Goal: Transaction & Acquisition: Purchase product/service

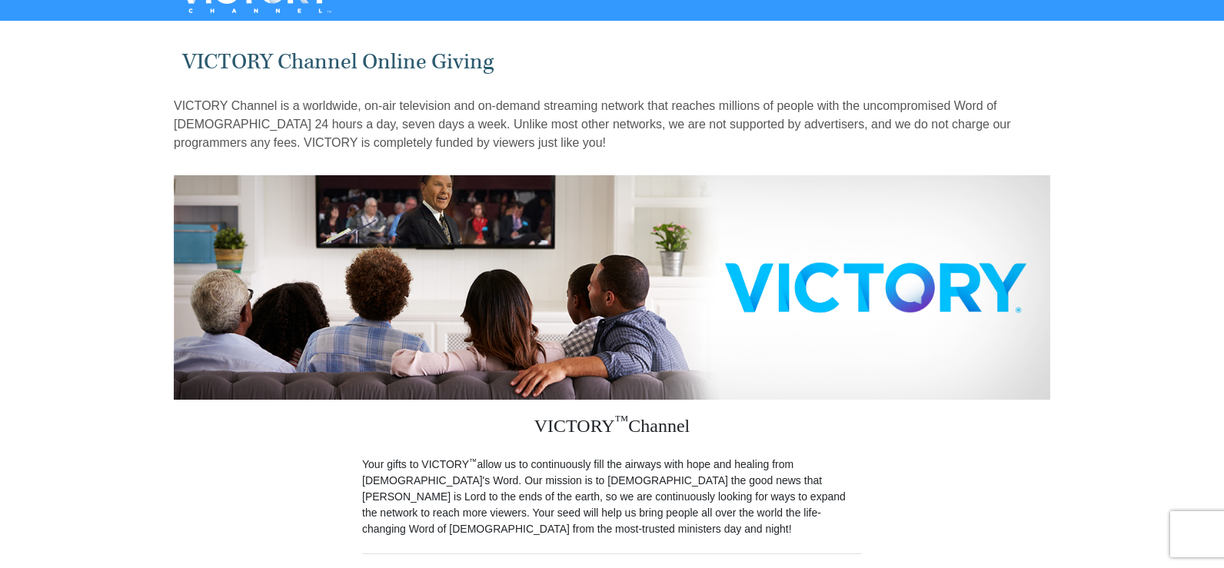
scroll to position [450, 0]
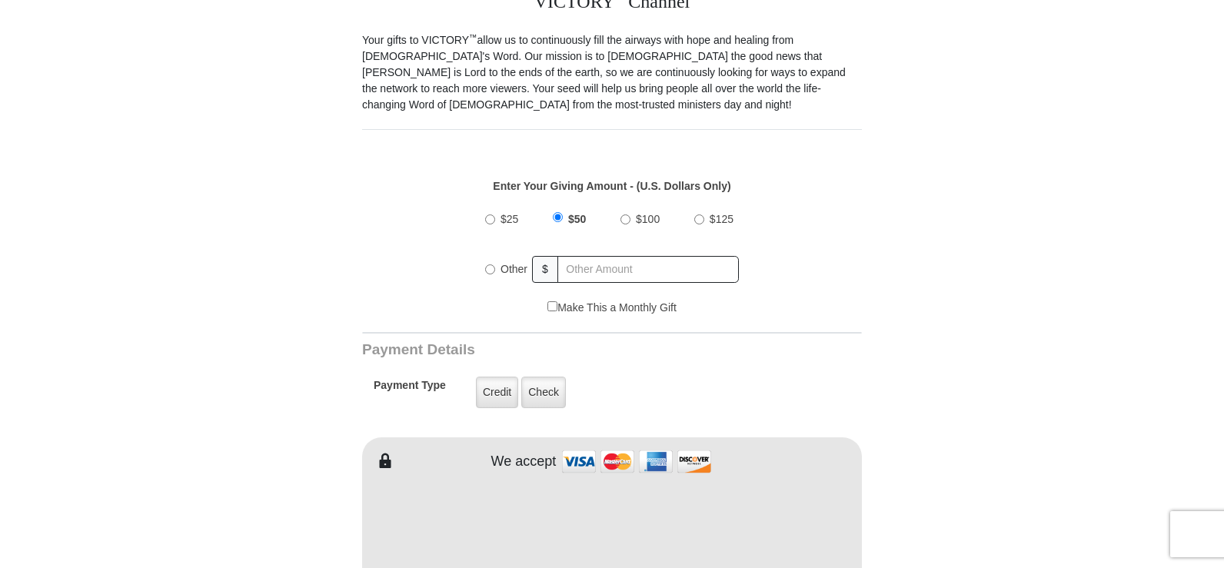
click at [487, 264] on input "Other" at bounding box center [490, 269] width 10 height 10
radio input "true"
type input "10"
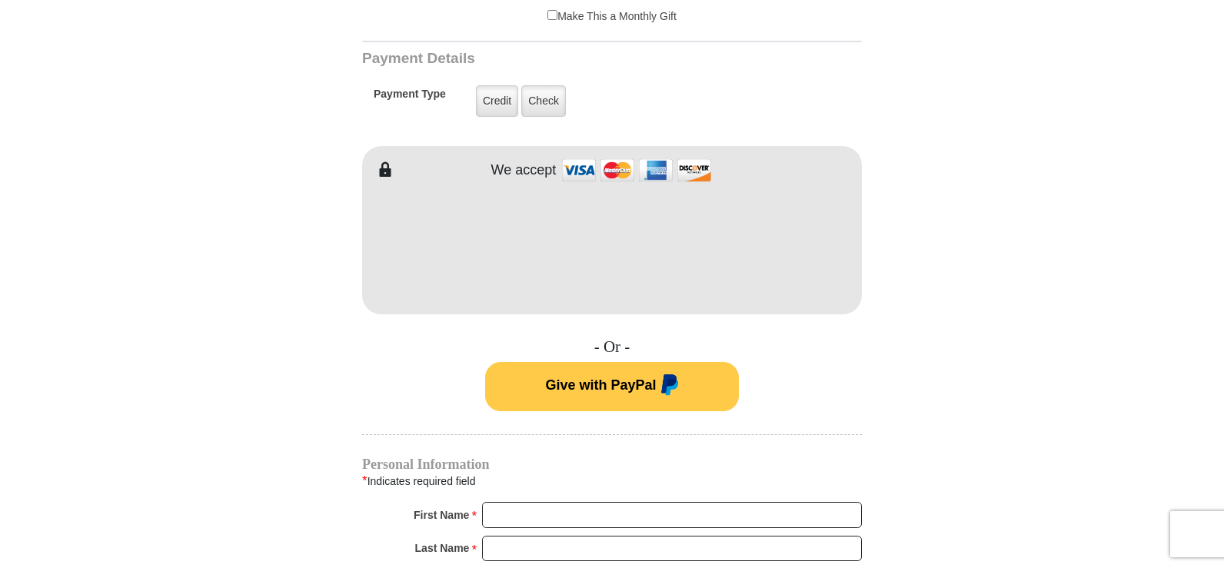
scroll to position [759, 0]
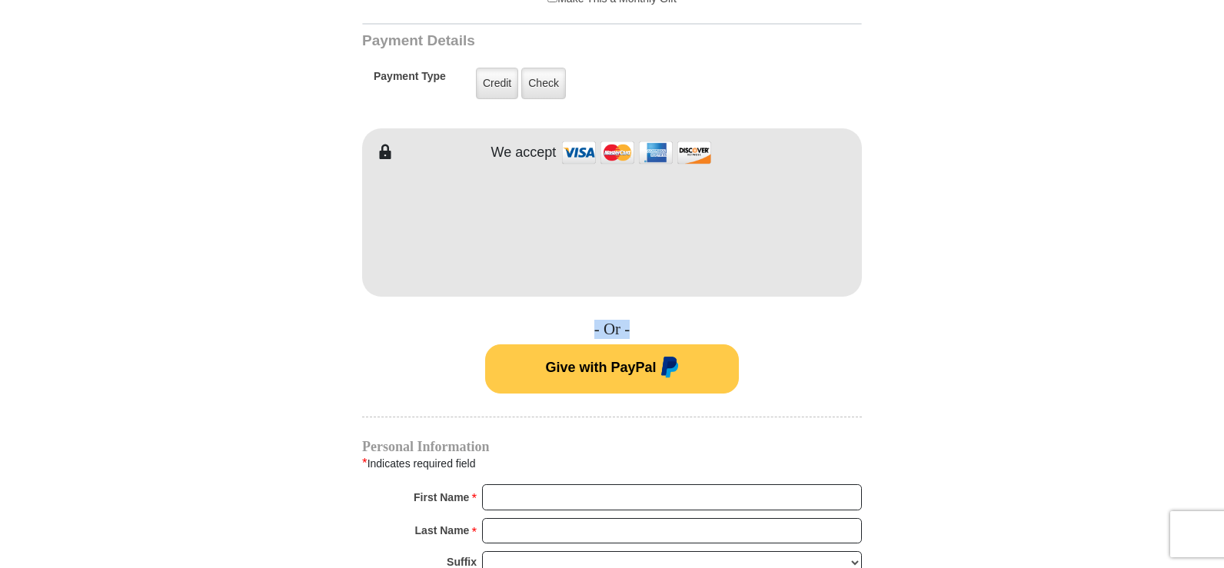
drag, startPoint x: 1223, startPoint y: 247, endPoint x: 1229, endPoint y: 284, distance: 37.3
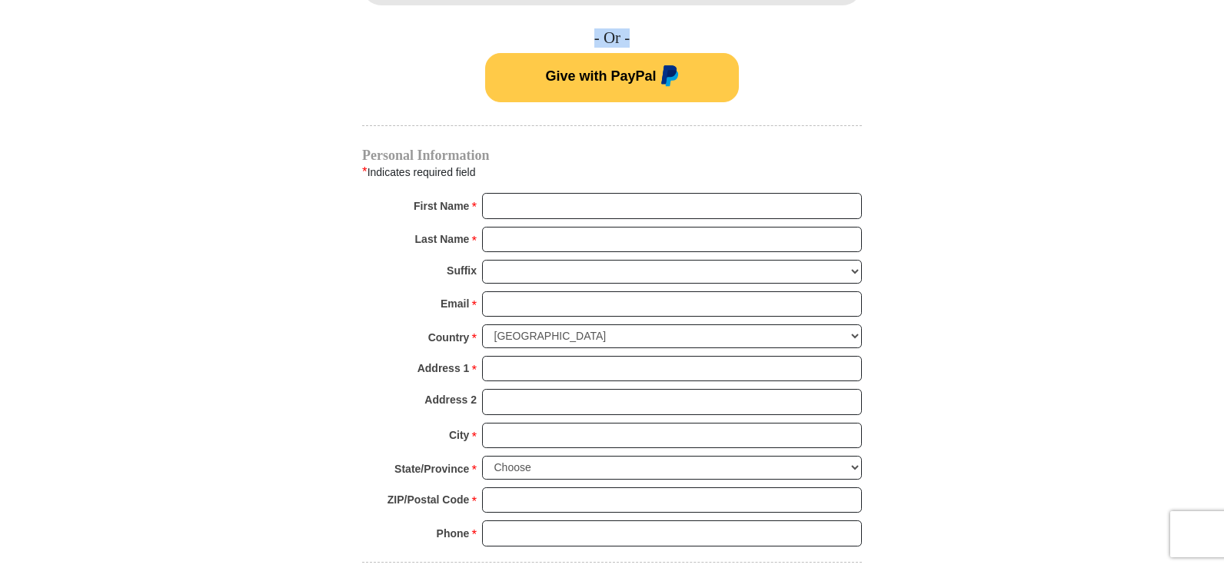
scroll to position [1062, 0]
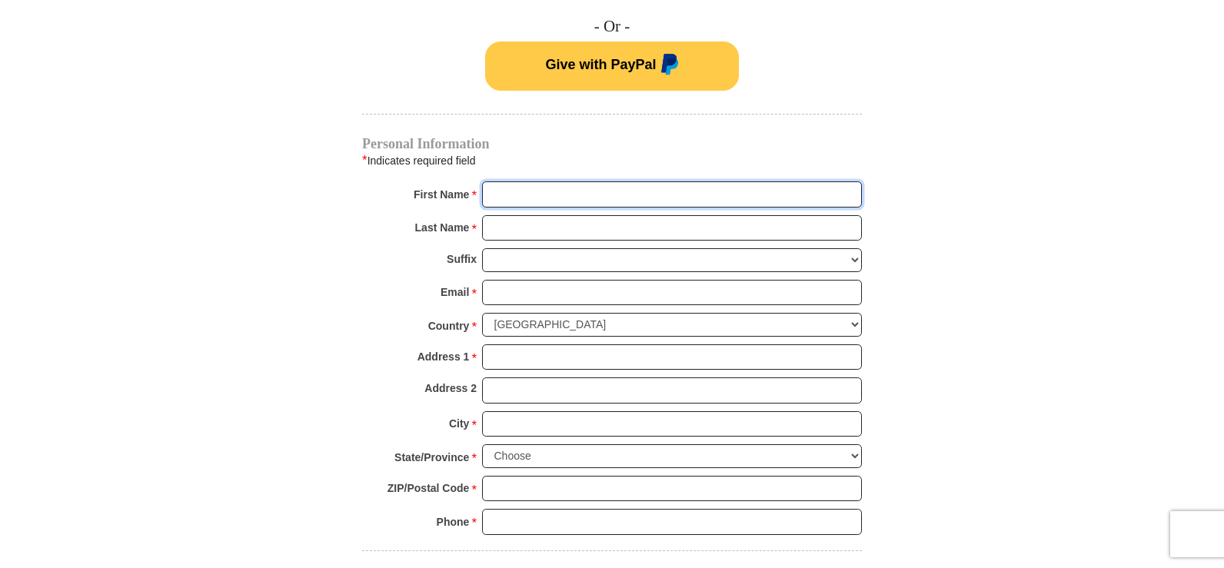
click at [500, 181] on input "First Name *" at bounding box center [672, 194] width 380 height 26
type input "[PERSON_NAME]"
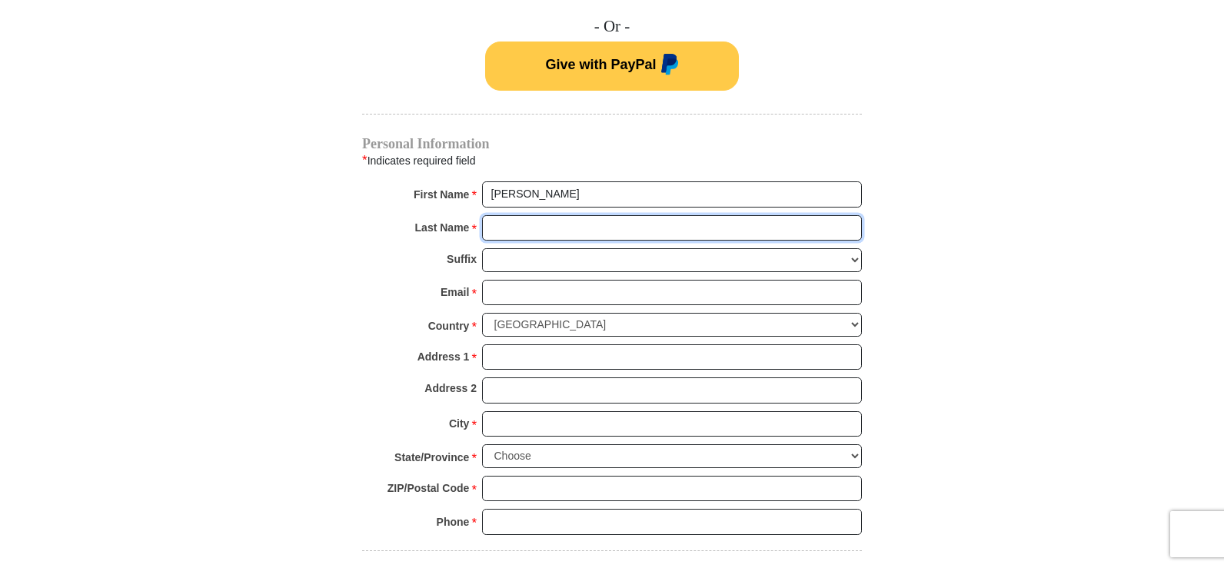
click at [517, 215] on input "Last Name *" at bounding box center [672, 228] width 380 height 26
type input "[PERSON_NAME]"
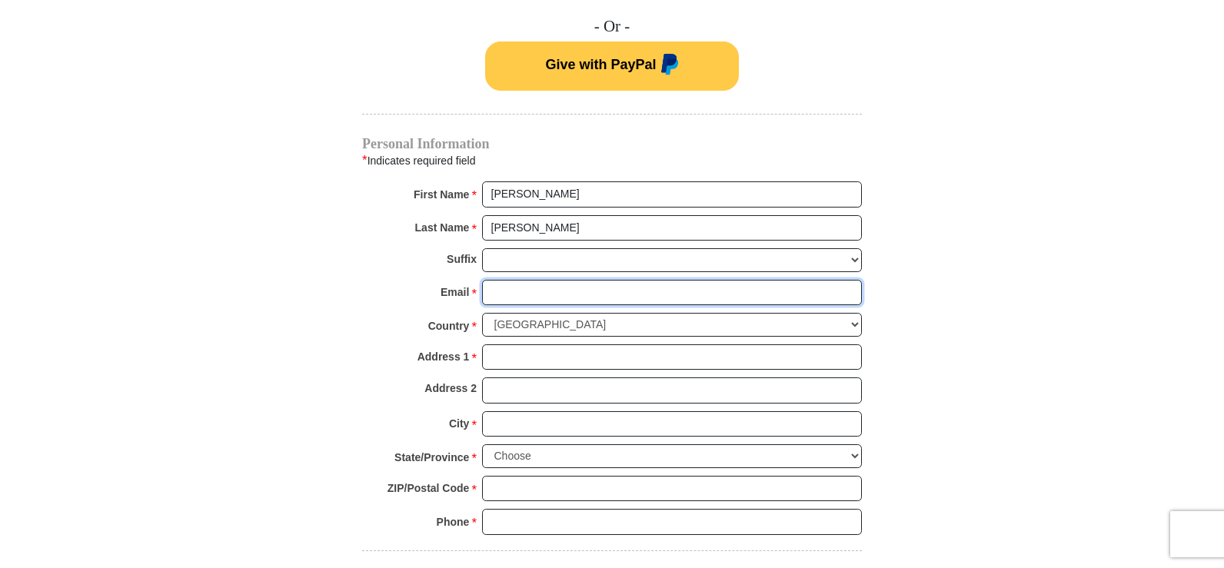
click at [516, 281] on input "Email *" at bounding box center [672, 293] width 380 height 26
type input "[EMAIL_ADDRESS][DOMAIN_NAME]"
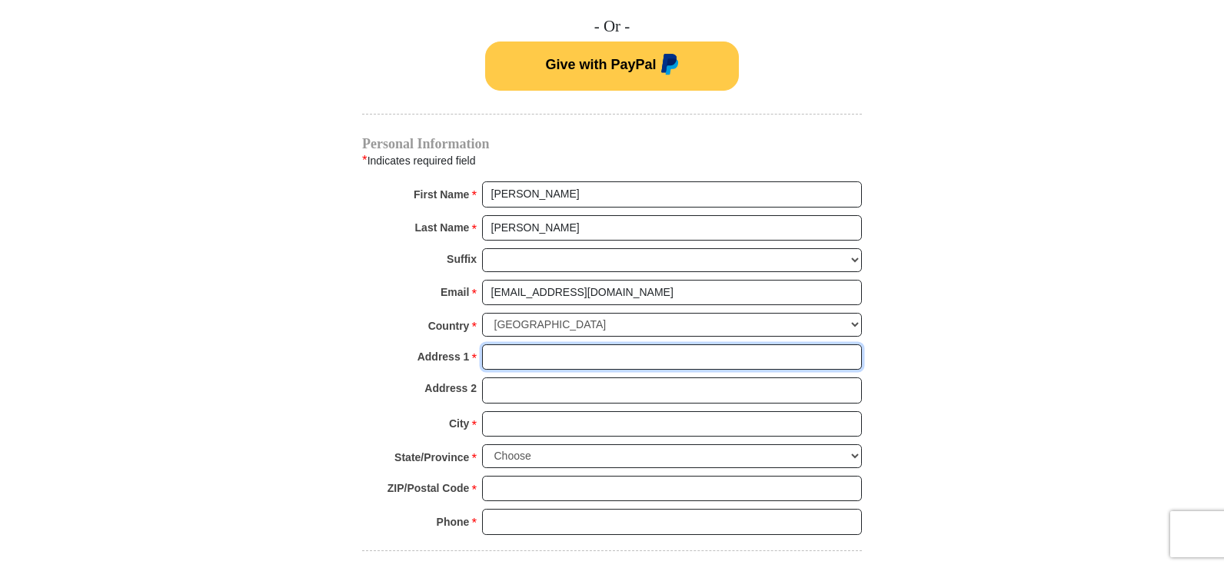
click at [515, 344] on input "Address 1 *" at bounding box center [672, 357] width 380 height 26
type input "PO Box 33"
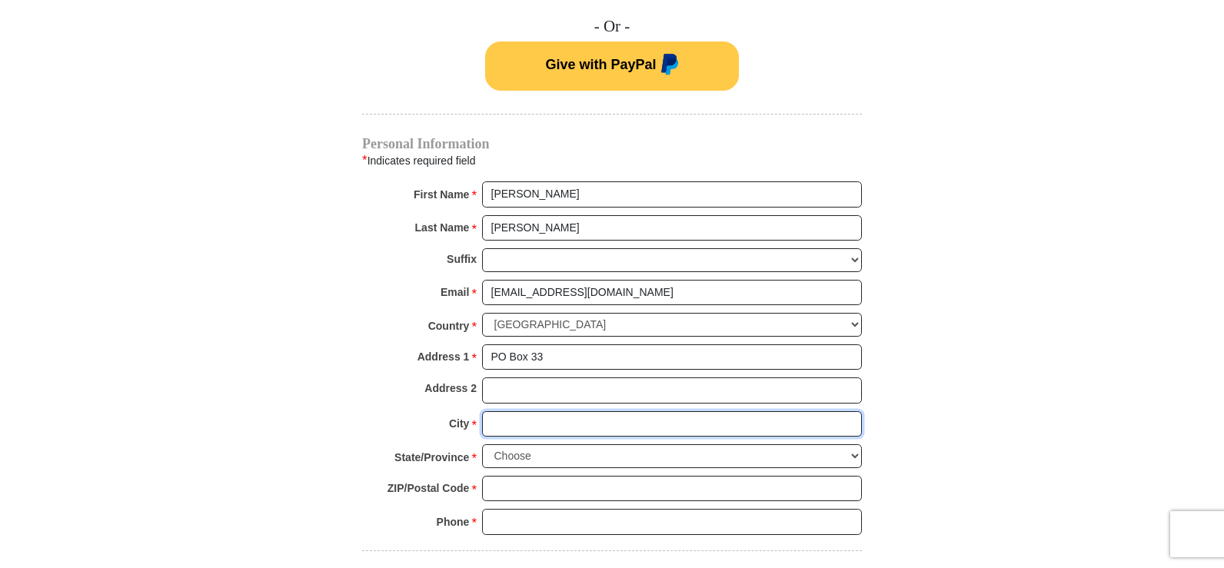
click at [549, 411] on input "City *" at bounding box center [672, 424] width 380 height 26
type input "[PERSON_NAME][GEOGRAPHIC_DATA]"
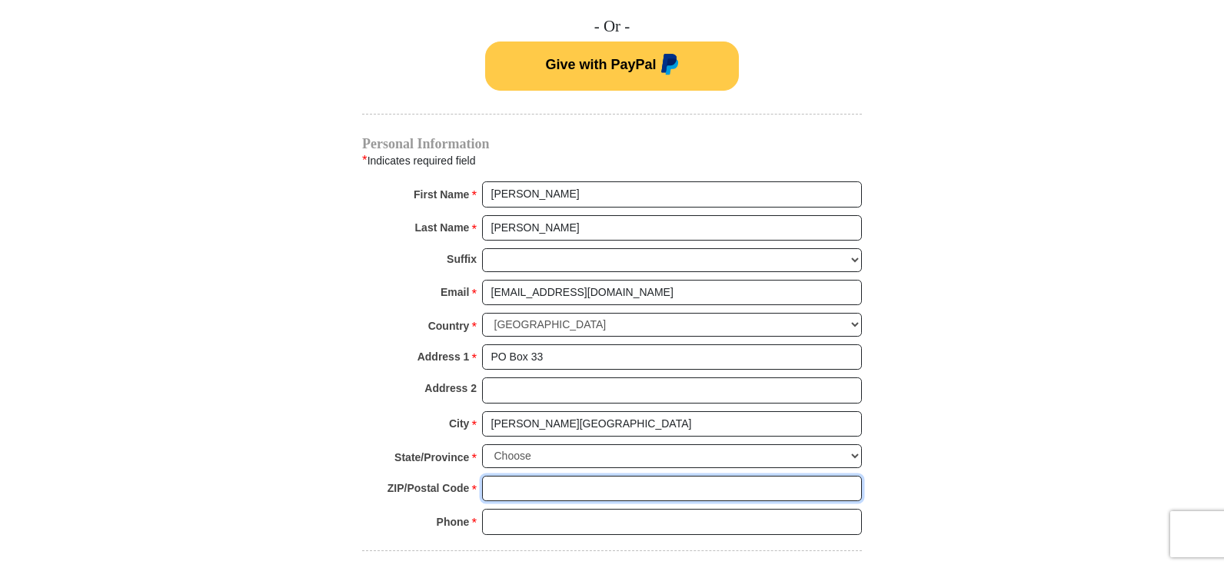
click at [527, 476] on input "ZIP/Postal Code *" at bounding box center [672, 489] width 380 height 26
type input "44274"
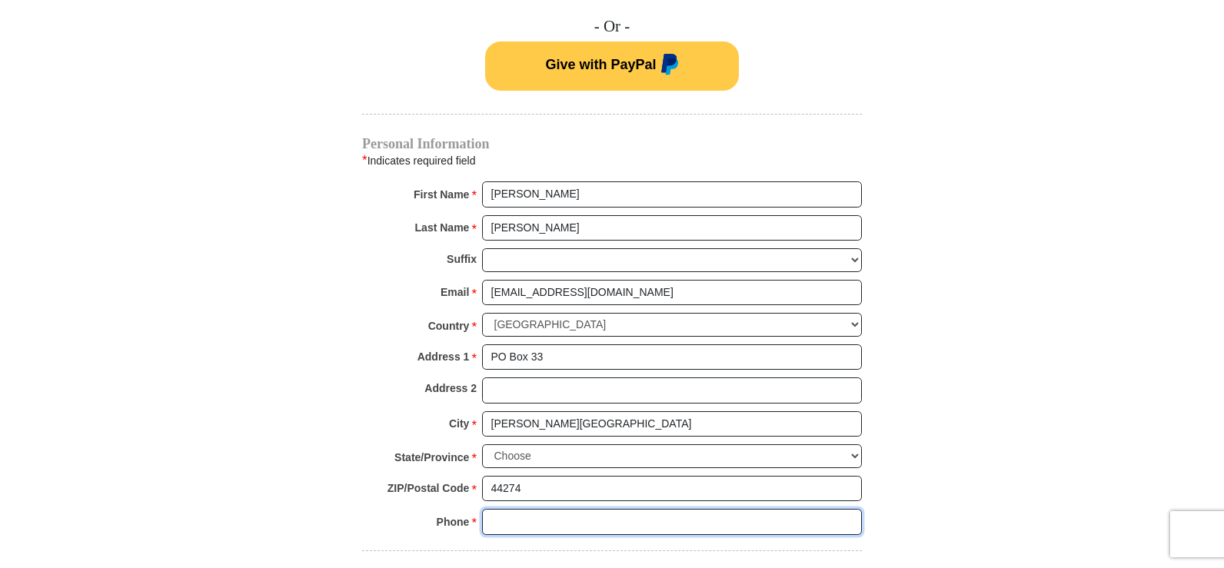
click at [528, 509] on input "Phone * *" at bounding box center [672, 522] width 380 height 26
type input "4406559937"
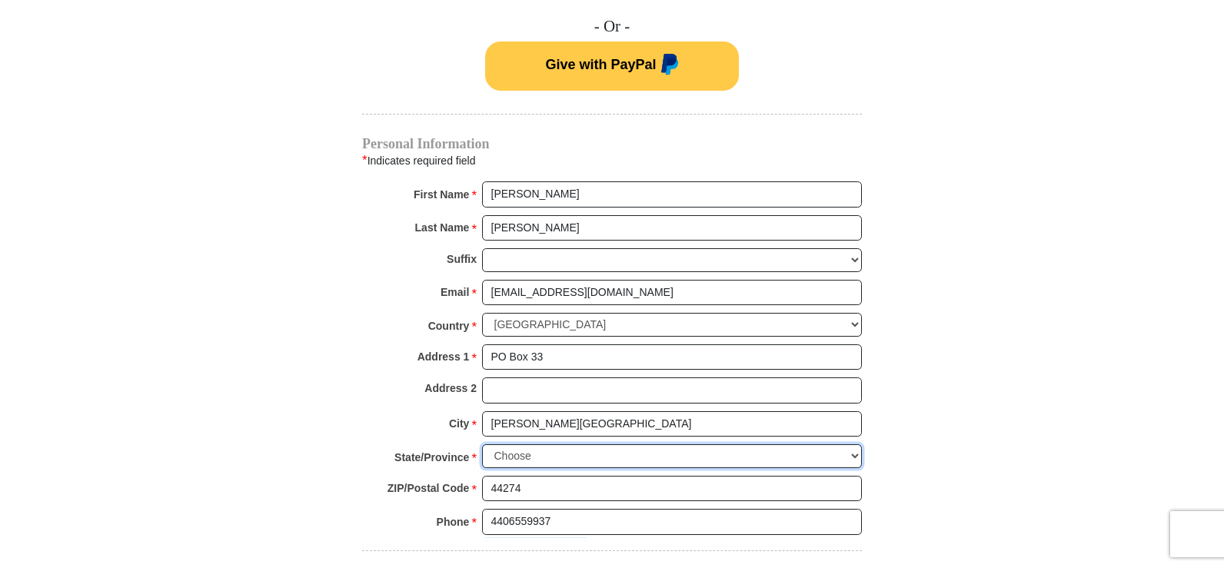
click at [547, 444] on select "Choose [US_STATE] [US_STATE] [US_STATE] [US_STATE] [US_STATE] Armed Forces Amer…" at bounding box center [672, 456] width 380 height 24
click at [850, 444] on select "Choose [US_STATE] [US_STATE] [US_STATE] [US_STATE] [US_STATE] Armed Forces Amer…" at bounding box center [672, 456] width 380 height 24
click at [857, 444] on select "Choose [US_STATE] [US_STATE] [US_STATE] [US_STATE] [US_STATE] Armed Forces Amer…" at bounding box center [672, 456] width 380 height 24
select select "OH"
click at [482, 444] on select "Choose [US_STATE] [US_STATE] [US_STATE] [US_STATE] [US_STATE] Armed Forces Amer…" at bounding box center [672, 456] width 380 height 24
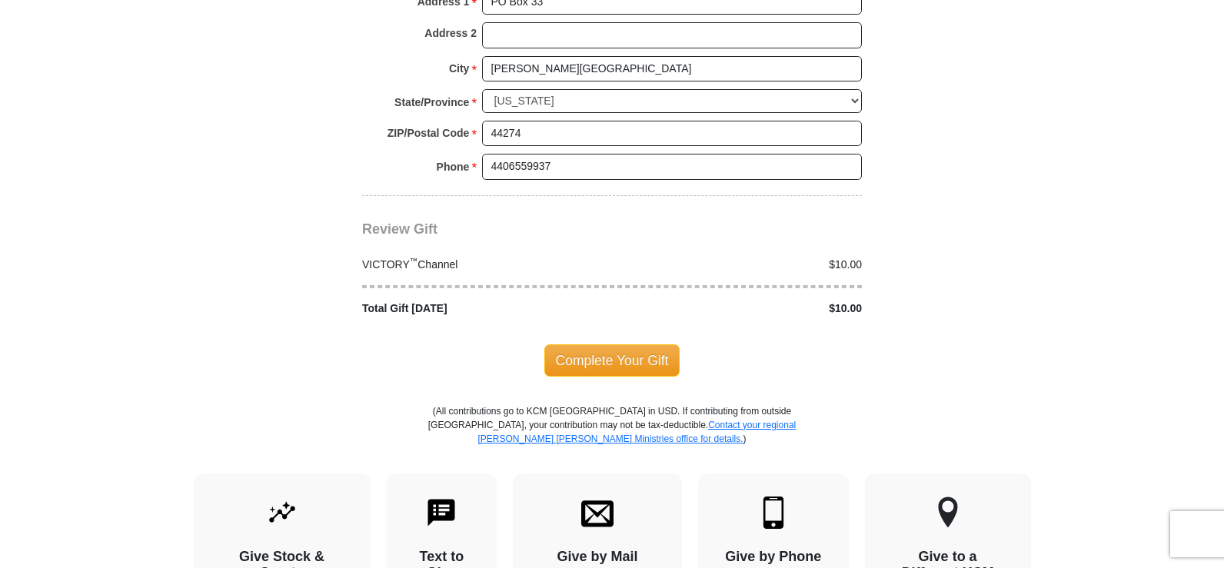
scroll to position [1432, 0]
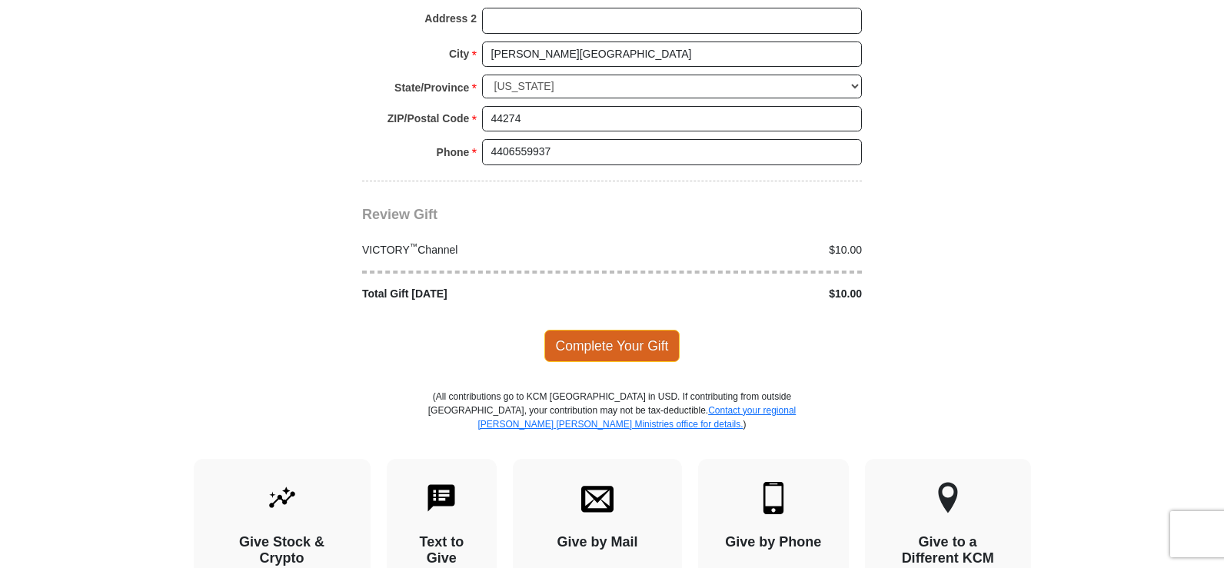
click at [584, 332] on span "Complete Your Gift" at bounding box center [612, 346] width 136 height 32
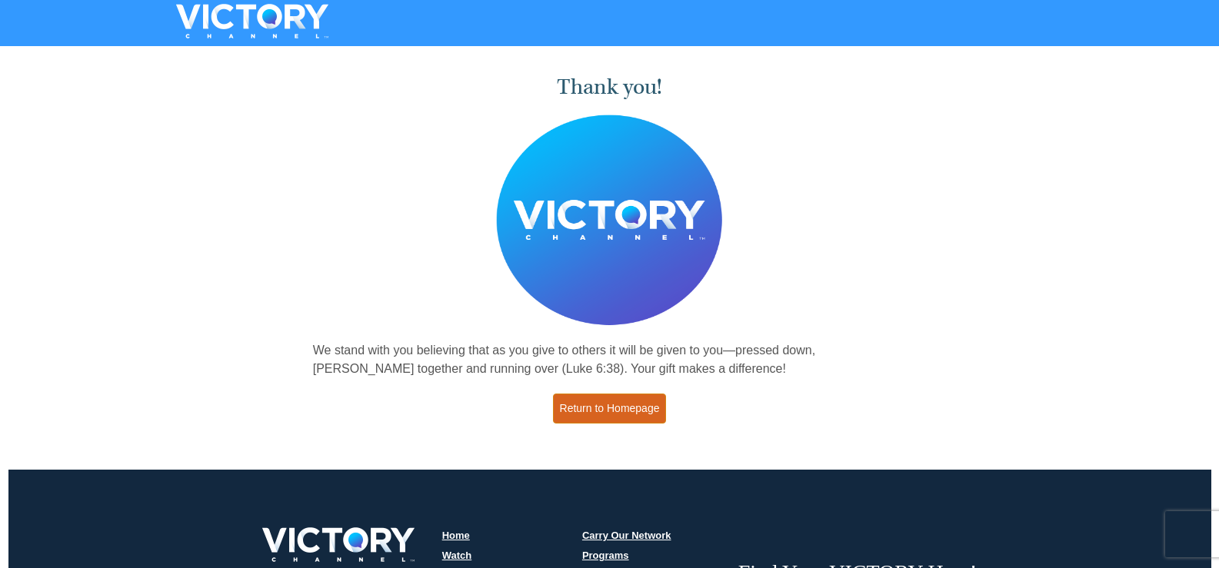
click at [597, 400] on link "Return to Homepage" at bounding box center [610, 409] width 114 height 30
